Goal: Task Accomplishment & Management: Use online tool/utility

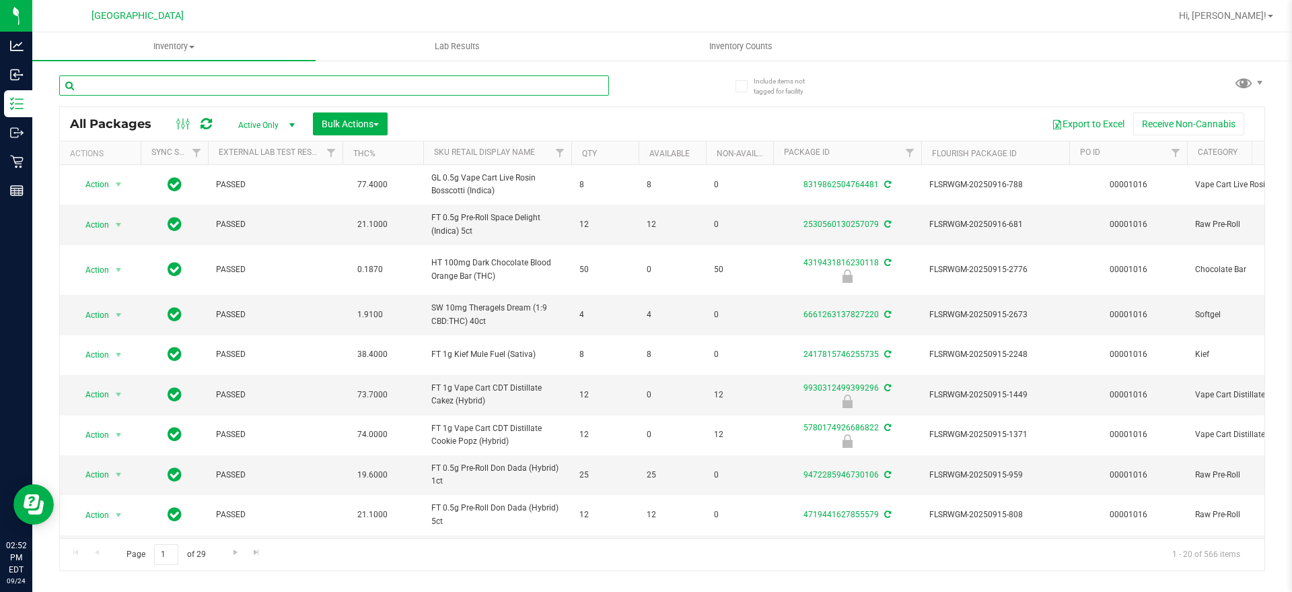
click at [182, 88] on input "text" at bounding box center [334, 85] width 550 height 20
click at [710, 44] on span "Inventory Counts" at bounding box center [741, 46] width 100 height 12
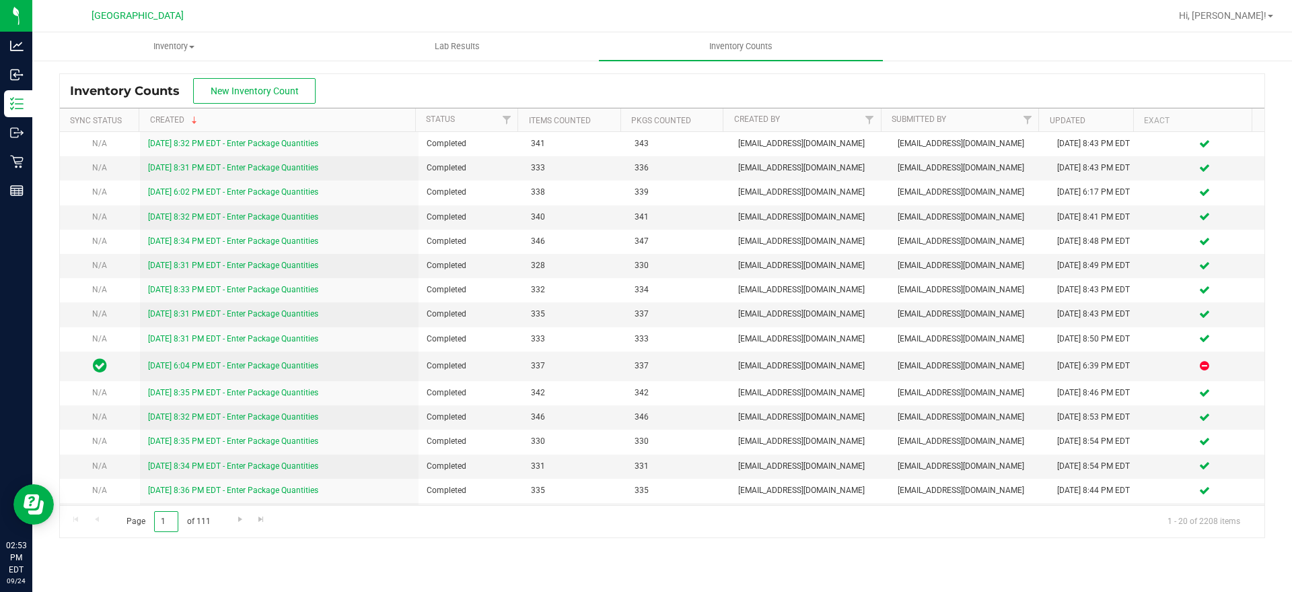
drag, startPoint x: 162, startPoint y: 526, endPoint x: 173, endPoint y: 524, distance: 10.9
click at [173, 524] on input "1" at bounding box center [166, 521] width 24 height 21
type input "20"
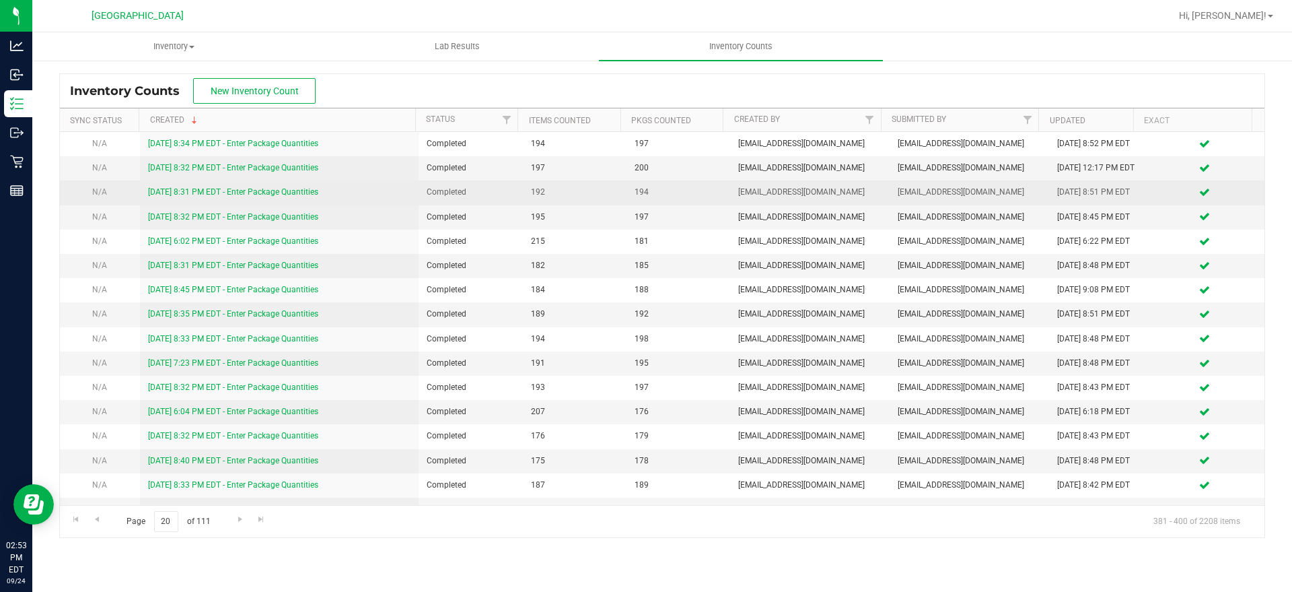
click at [533, 199] on span "192" at bounding box center [575, 192] width 88 height 13
click at [535, 199] on span "192" at bounding box center [575, 192] width 88 height 13
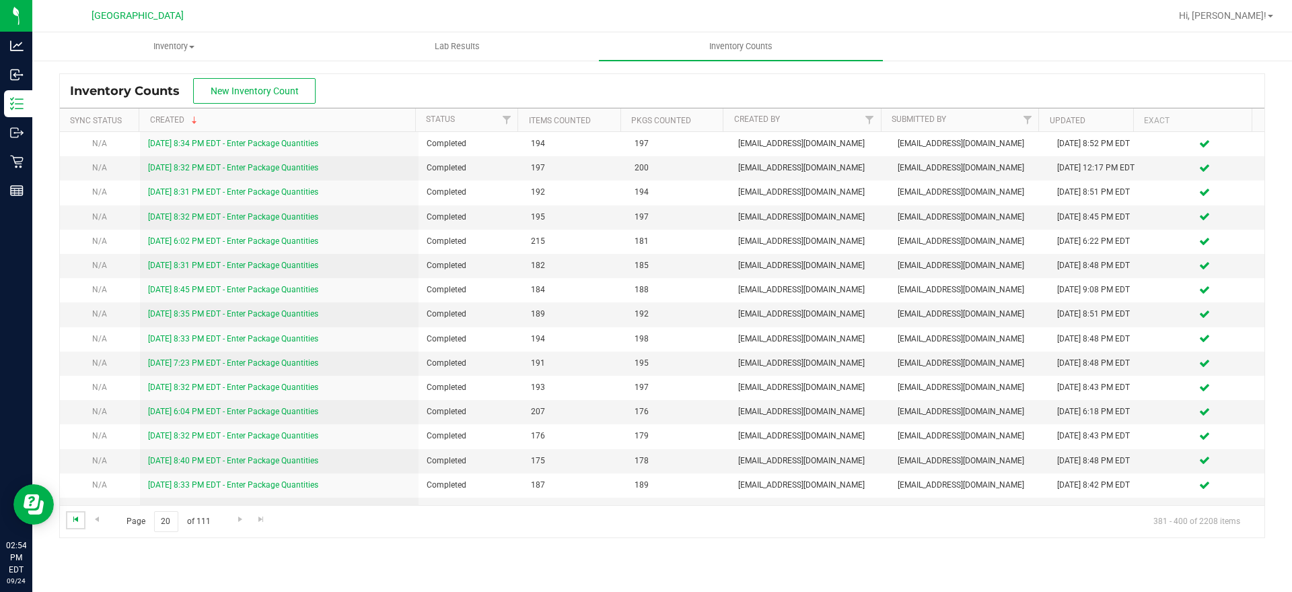
click at [72, 518] on span "Go to the first page" at bounding box center [76, 519] width 11 height 11
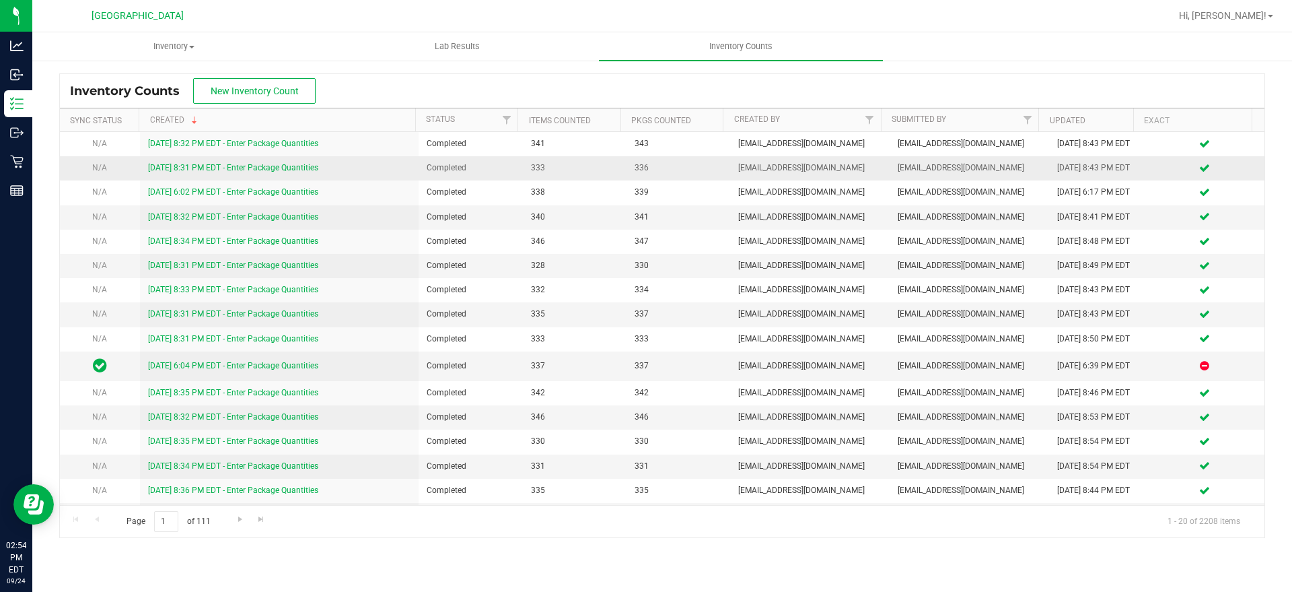
click at [531, 165] on span "333" at bounding box center [575, 168] width 88 height 13
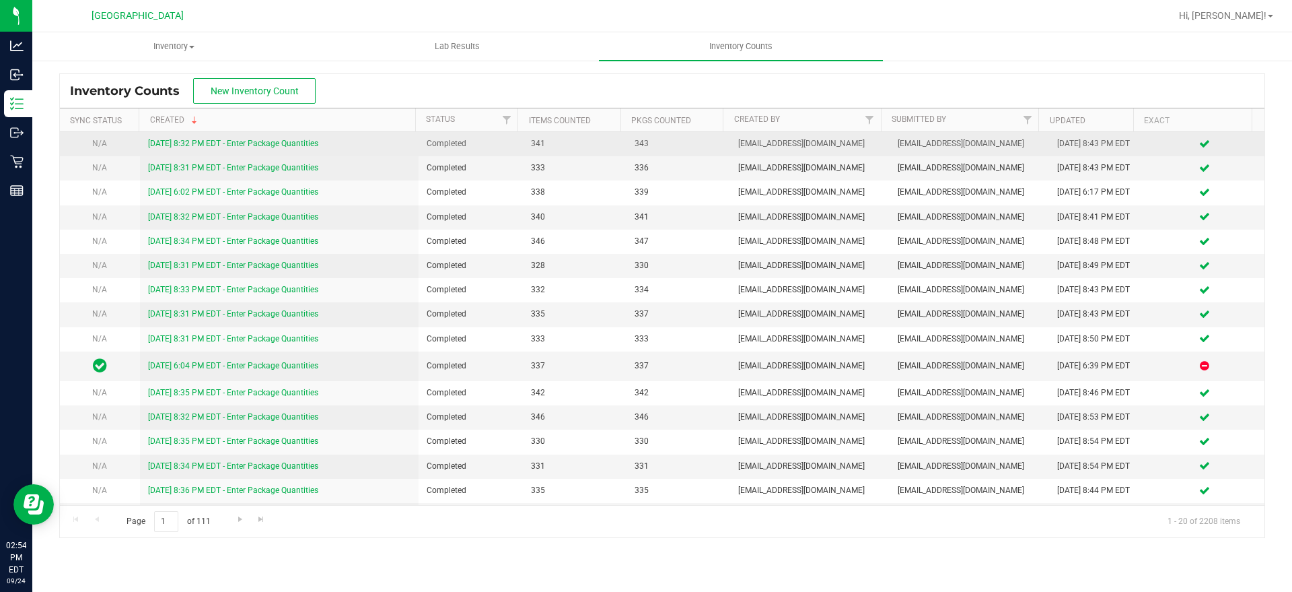
click at [534, 143] on span "341" at bounding box center [575, 143] width 88 height 13
